Goal: Complete application form

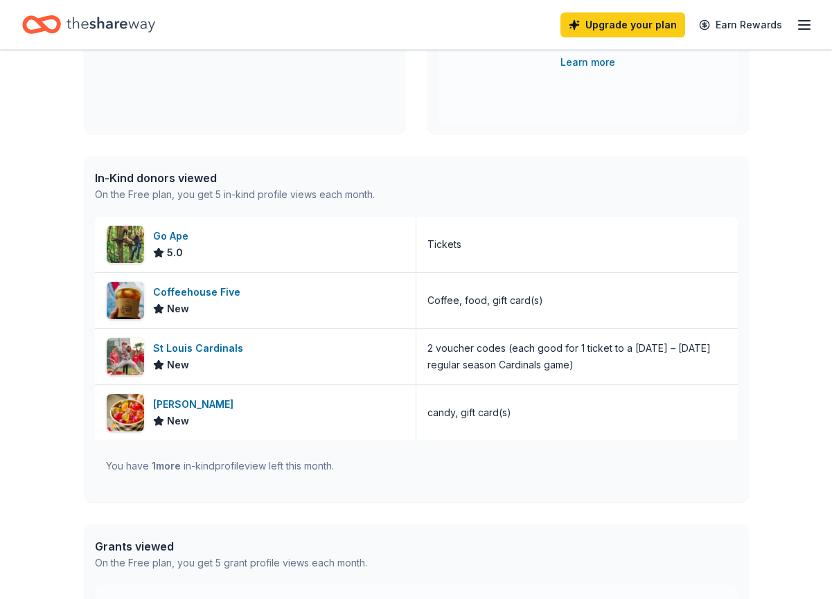
scroll to position [275, 0]
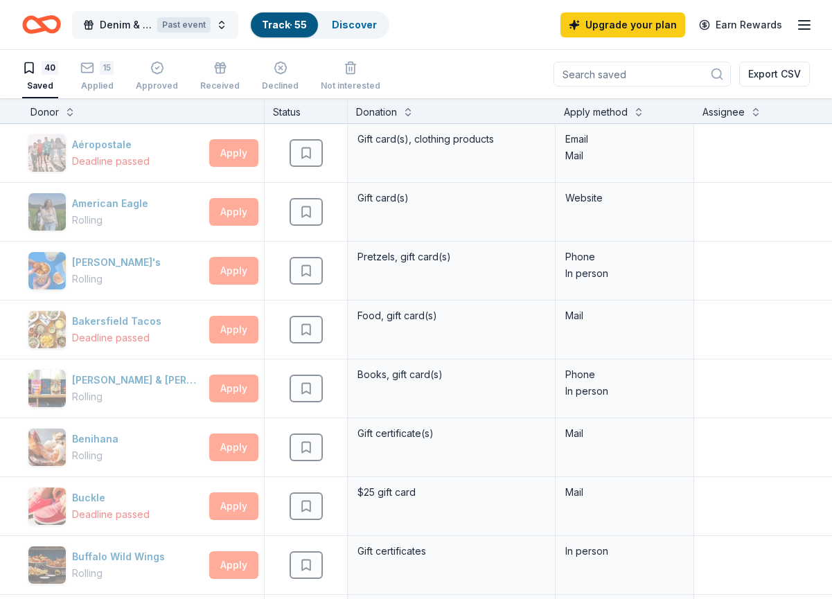
click at [106, 28] on span "Denim & Diamonds Gala: Celebrating Serving Others’ Needs" at bounding box center [126, 25] width 52 height 17
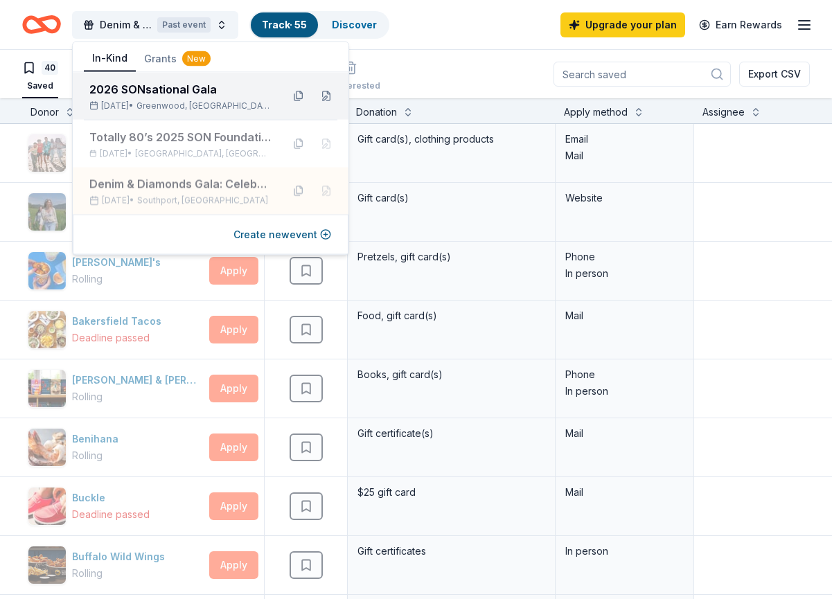
click at [144, 85] on div "2026 SONsational Gala" at bounding box center [180, 89] width 182 height 17
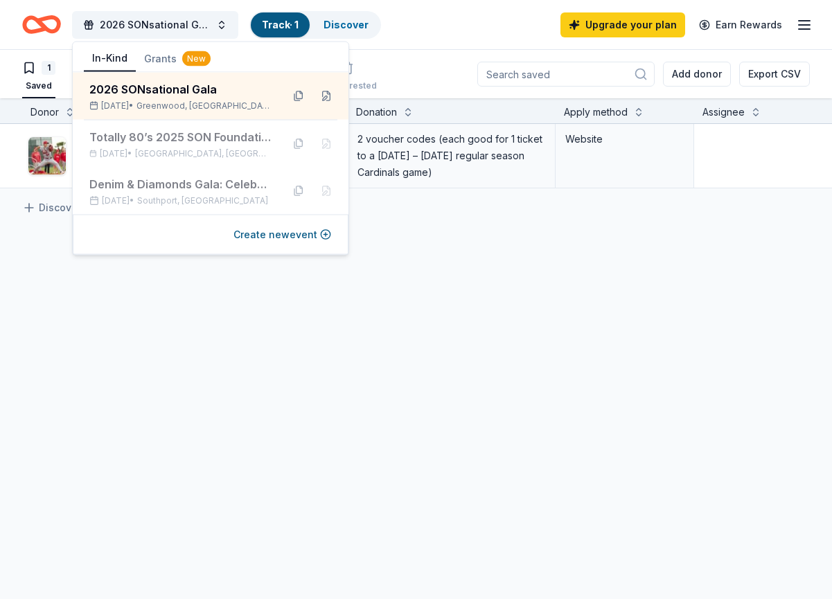
click at [218, 335] on div "St Louis Cardinals Due [DATE] Apply Saved 2 voucher codes (each good for 1 tick…" at bounding box center [531, 286] width 1063 height 325
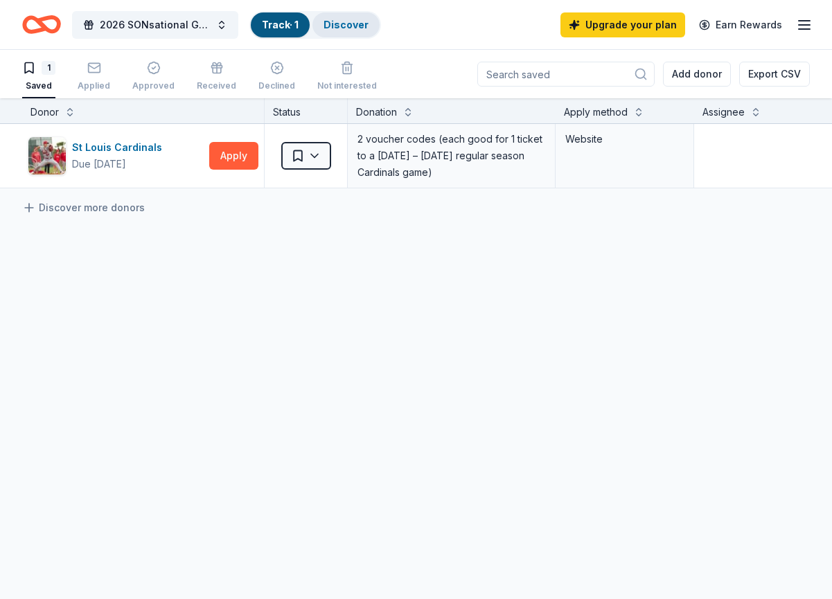
click at [330, 21] on link "Discover" at bounding box center [346, 25] width 45 height 12
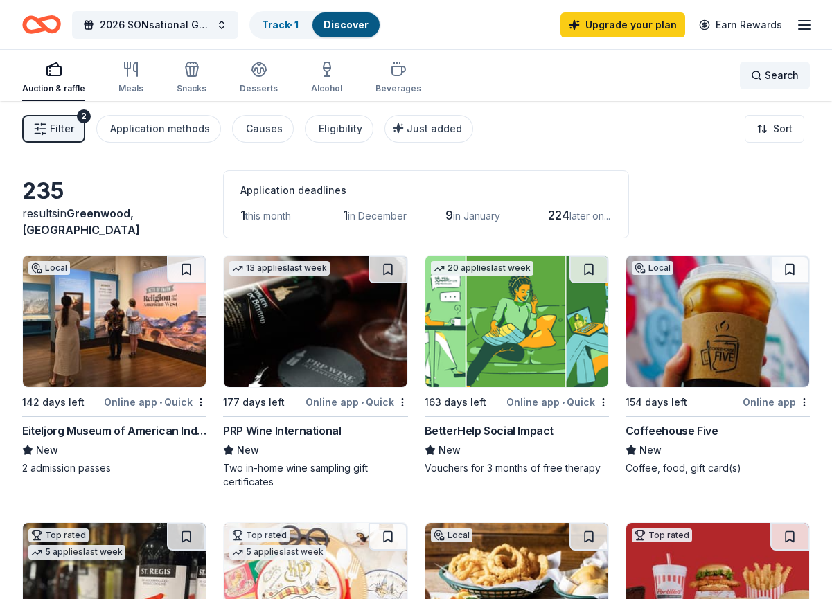
click at [761, 74] on div "Search" at bounding box center [775, 75] width 48 height 17
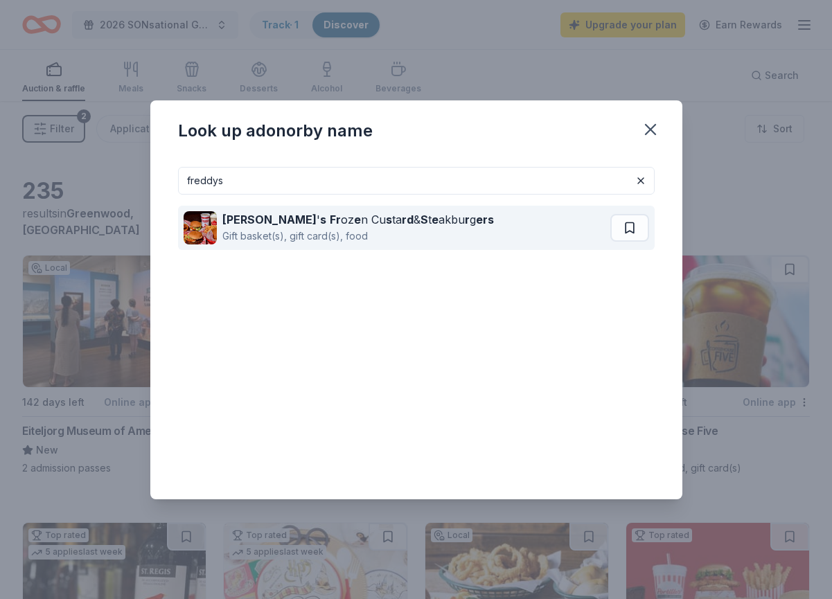
click at [389, 231] on div "Gift basket(s), gift card(s), food" at bounding box center [358, 236] width 272 height 17
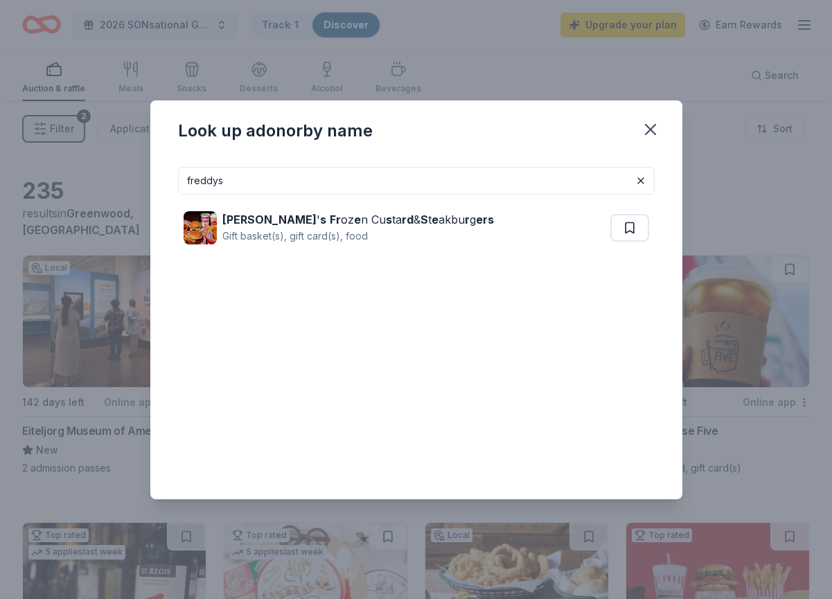
drag, startPoint x: 356, startPoint y: 182, endPoint x: 160, endPoint y: 177, distance: 196.1
click at [160, 177] on div "freddys [PERSON_NAME] ' s Fr oz e n Cu s ta rd & S t e akbu r g ers Gift basket…" at bounding box center [416, 328] width 532 height 344
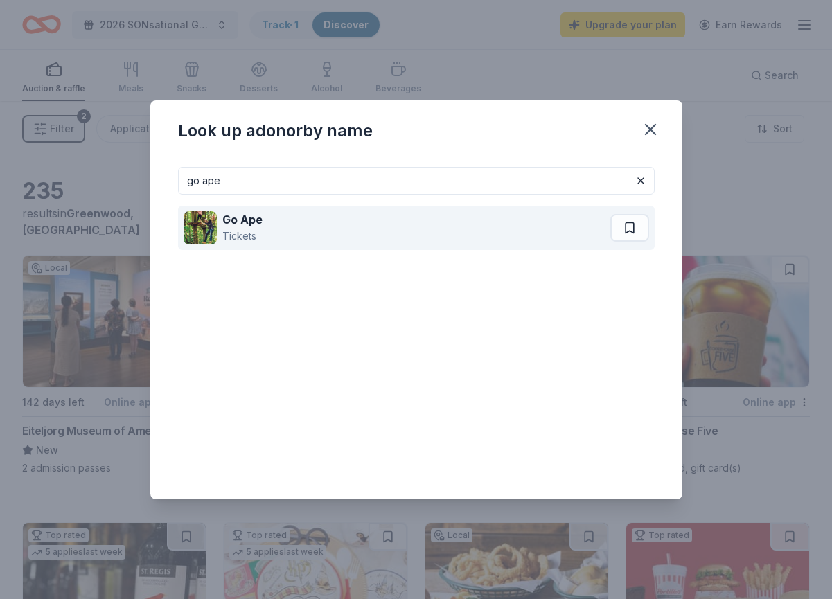
type input "go ape"
click at [224, 226] on div "Go Ape" at bounding box center [242, 219] width 40 height 17
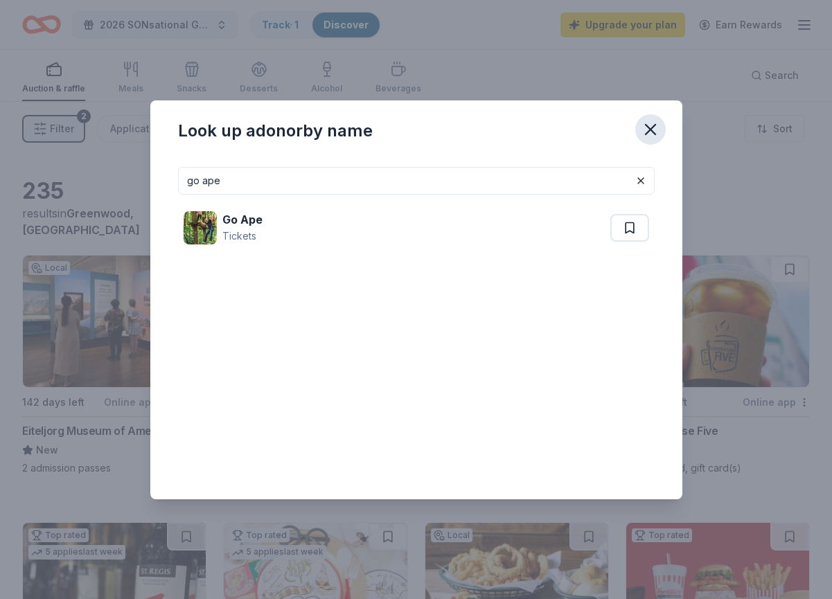
click at [651, 133] on icon "button" at bounding box center [650, 129] width 19 height 19
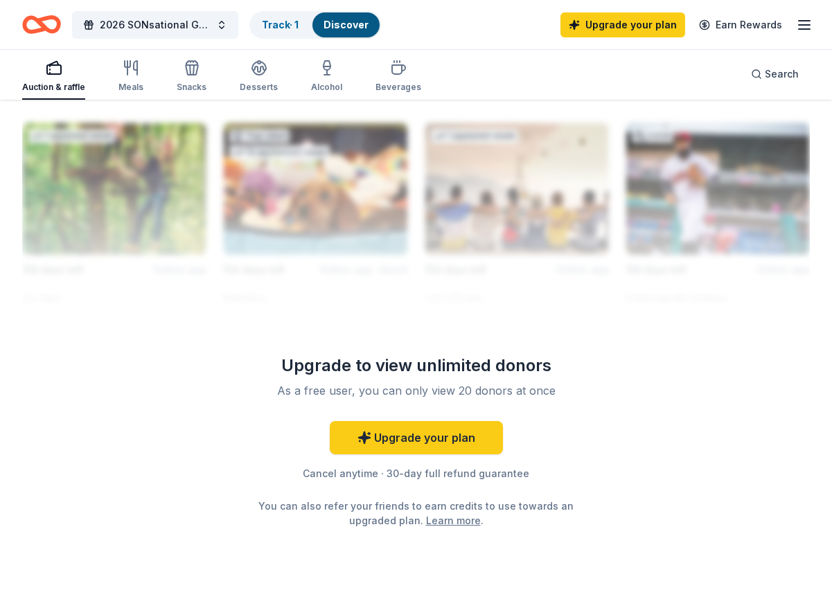
scroll to position [1512, 0]
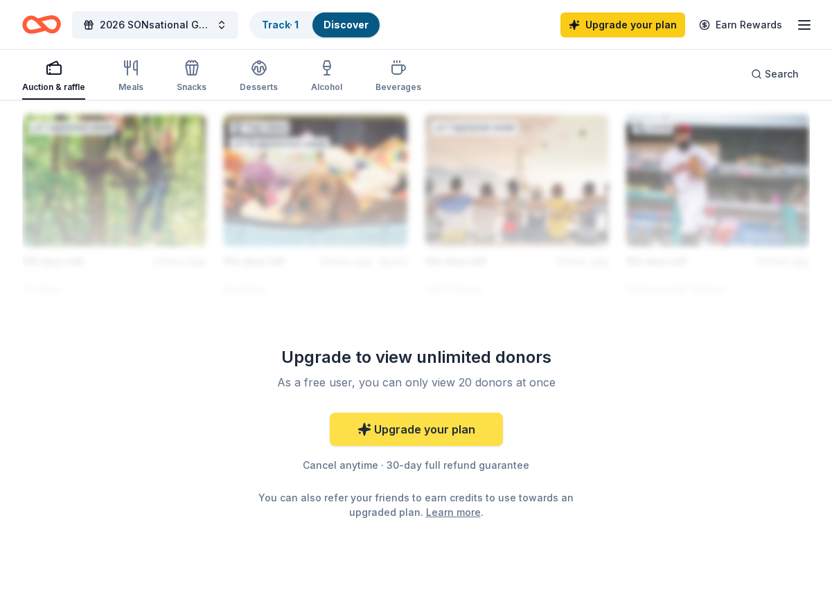
click at [448, 429] on link "Upgrade your plan" at bounding box center [416, 429] width 173 height 33
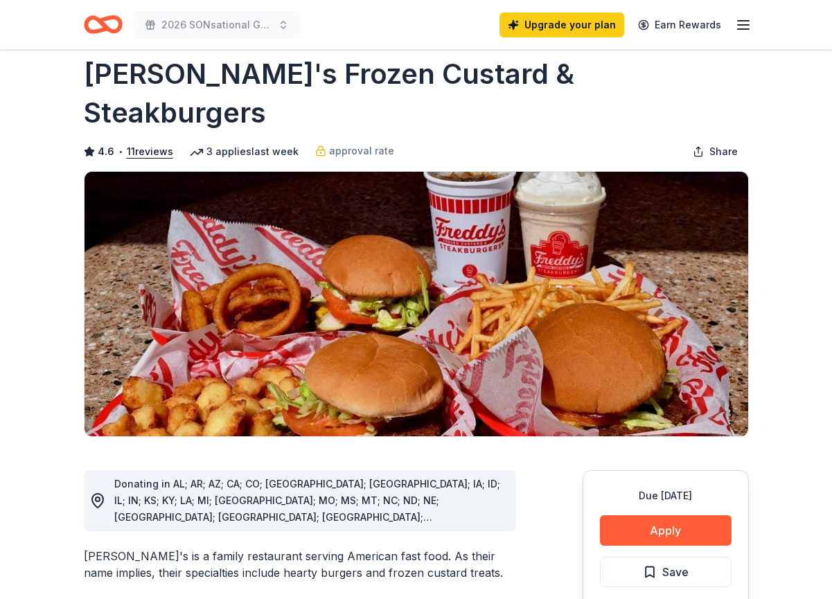
scroll to position [36, 0]
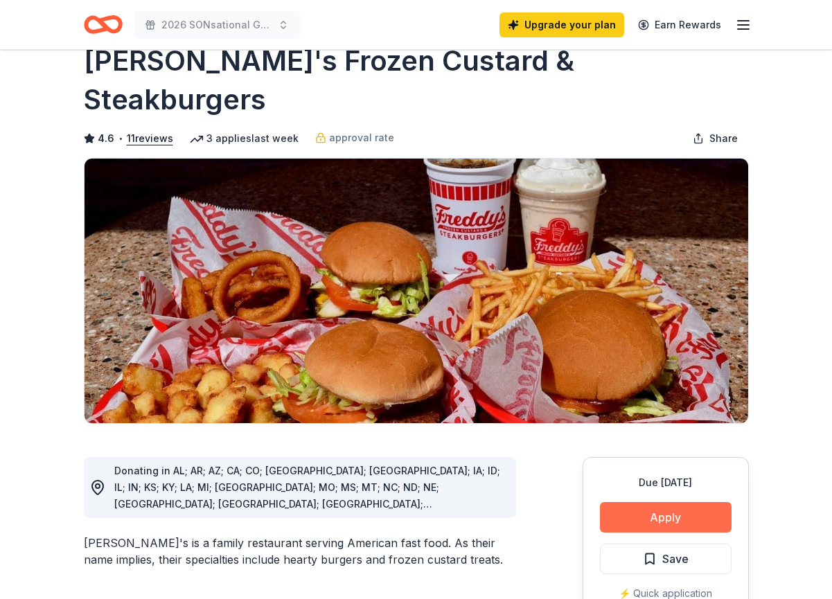
click at [633, 502] on button "Apply" at bounding box center [666, 517] width 132 height 30
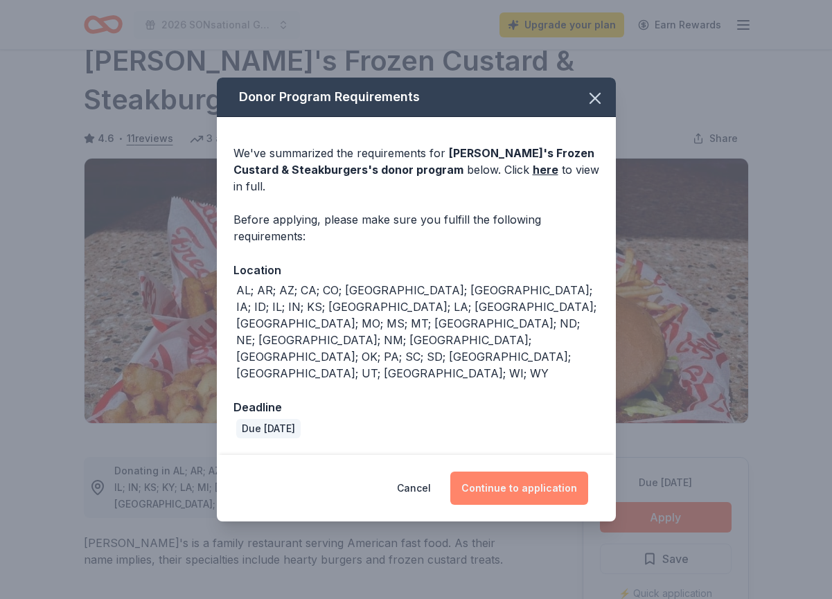
click at [503, 472] on button "Continue to application" at bounding box center [519, 488] width 138 height 33
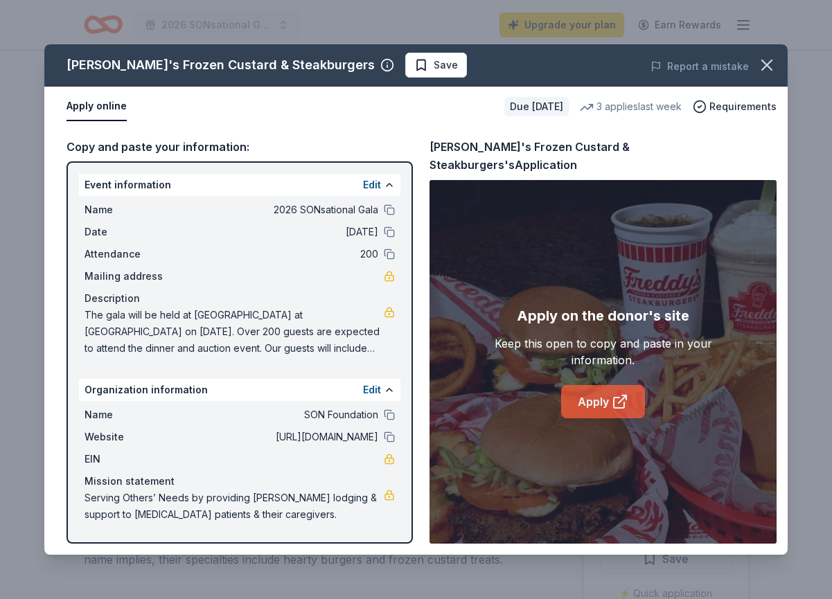
click at [602, 385] on link "Apply" at bounding box center [603, 401] width 84 height 33
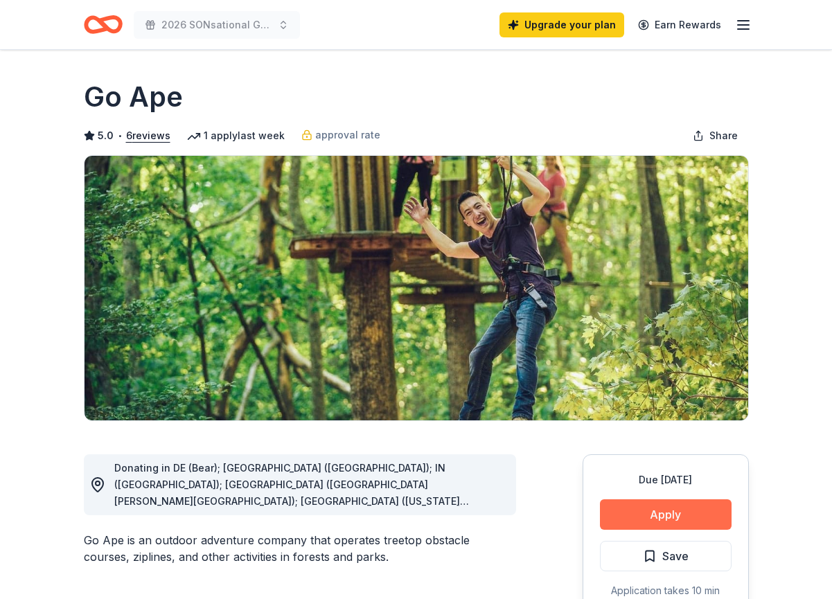
click at [676, 515] on button "Apply" at bounding box center [666, 515] width 132 height 30
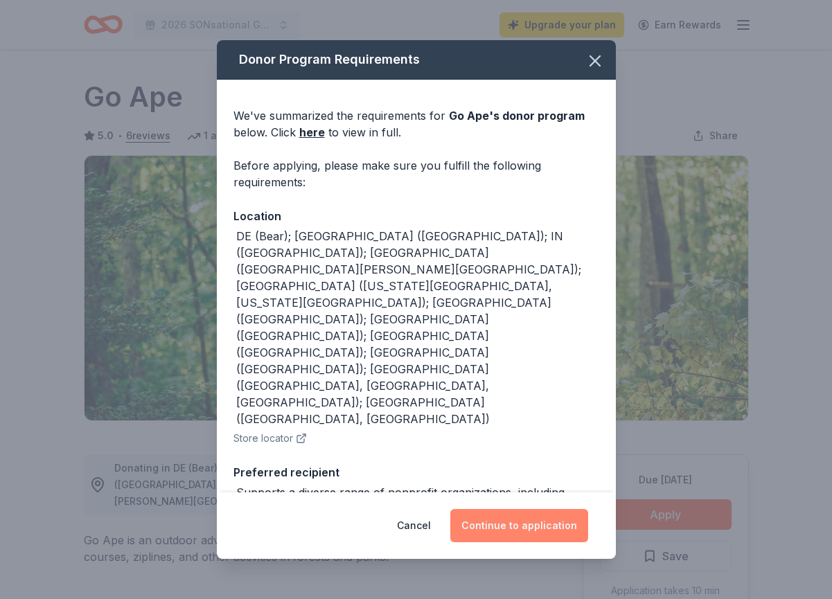
click at [496, 524] on button "Continue to application" at bounding box center [519, 525] width 138 height 33
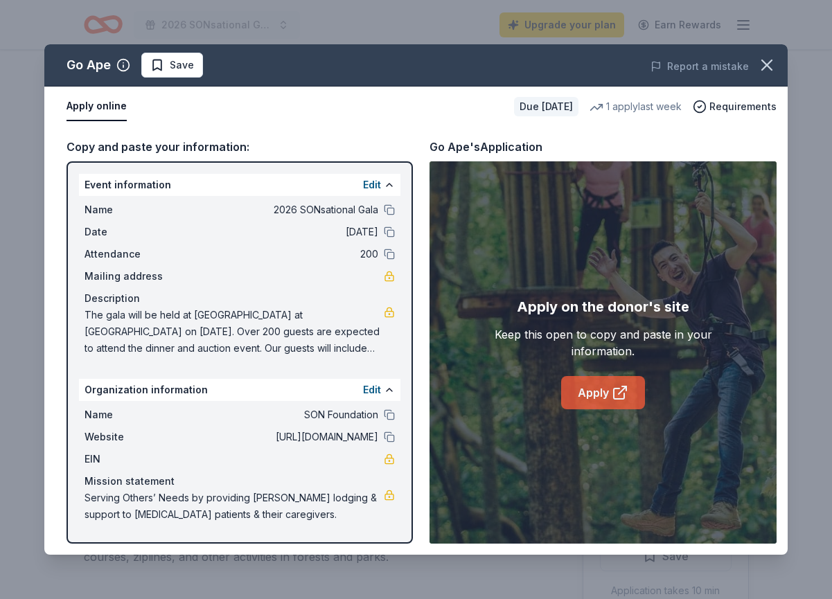
click at [602, 390] on link "Apply" at bounding box center [603, 392] width 84 height 33
